Goal: Task Accomplishment & Management: Use online tool/utility

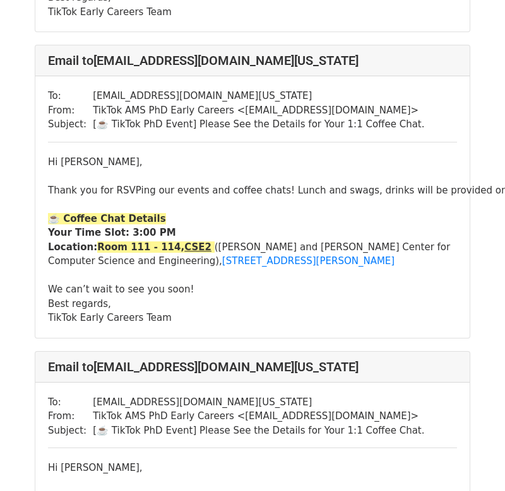
scroll to position [1581, 0]
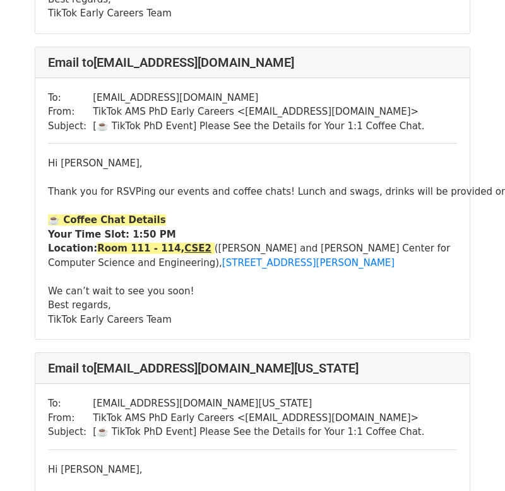
scroll to position [668, 0]
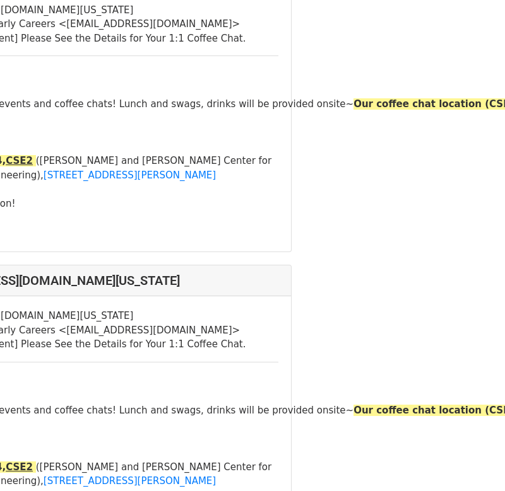
scroll to position [131, 0]
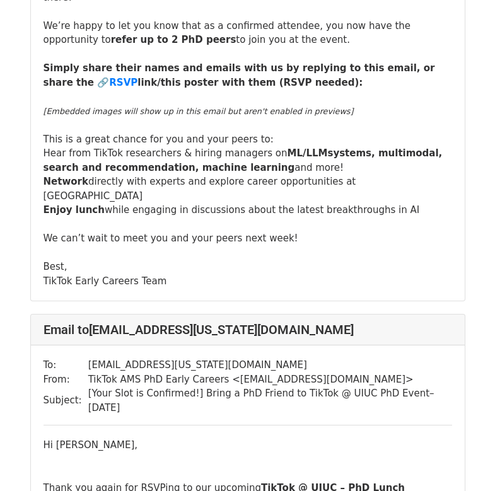
scroll to position [253, 0]
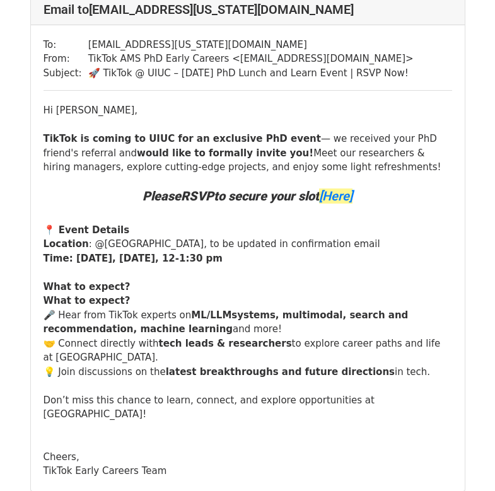
scroll to position [1630, 0]
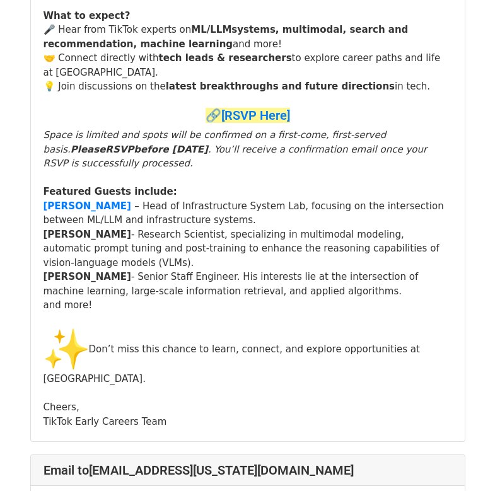
scroll to position [552, 0]
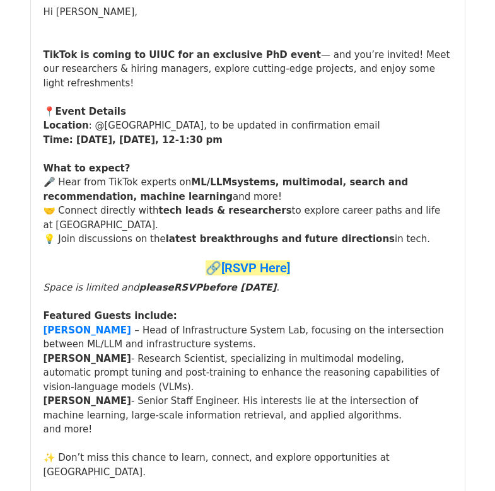
scroll to position [311, 0]
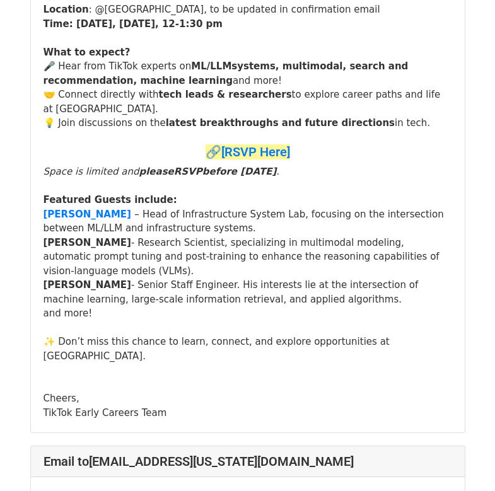
click at [79, 237] on strong "[PERSON_NAME]" at bounding box center [88, 242] width 88 height 11
drag, startPoint x: 98, startPoint y: 257, endPoint x: 44, endPoint y: 257, distance: 53.6
click at [44, 279] on strong "[PERSON_NAME]" at bounding box center [88, 284] width 88 height 11
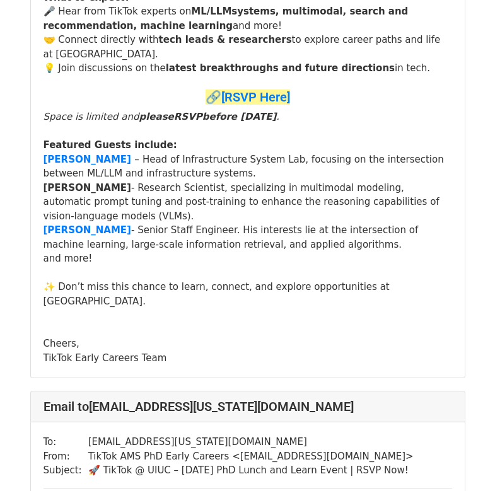
scroll to position [318, 0]
